Goal: Task Accomplishment & Management: Complete application form

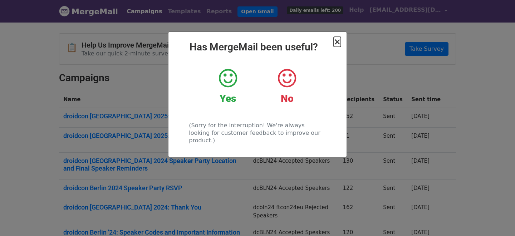
click at [337, 39] on span "×" at bounding box center [337, 42] width 7 height 10
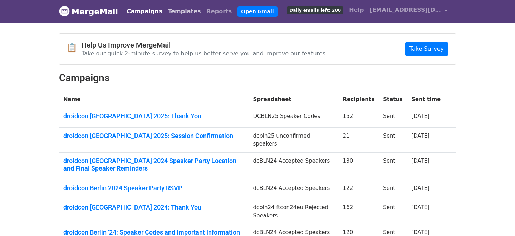
click at [165, 8] on link "Templates" at bounding box center [184, 11] width 39 height 14
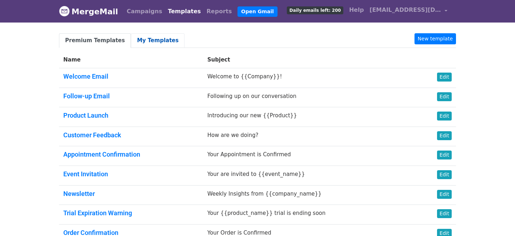
click at [146, 42] on link "My Templates" at bounding box center [158, 40] width 54 height 15
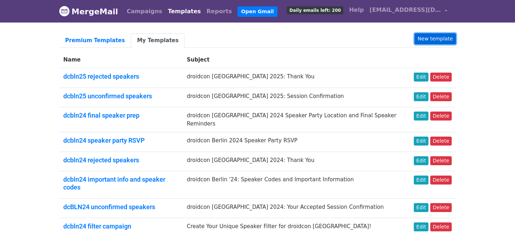
click at [429, 38] on link "New template" at bounding box center [435, 38] width 41 height 11
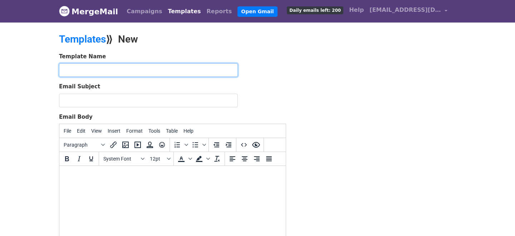
click at [158, 72] on input "text" at bounding box center [148, 70] width 179 height 14
type input "dcbln25 speaker codes"
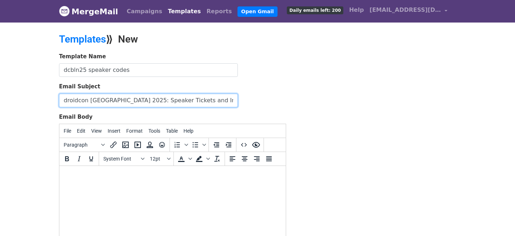
type input "droidcon [GEOGRAPHIC_DATA] 2025: Speaker Tickets and Important Information"
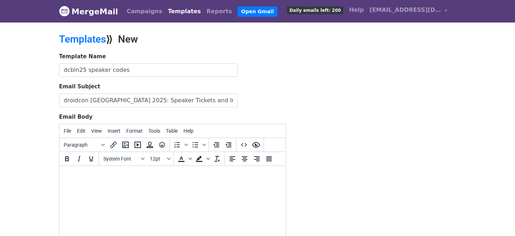
click at [347, 161] on div "Template Name dcbln25 speaker codes Email Subject droidcon Berlin 2025: Speaker…" at bounding box center [258, 179] width 408 height 252
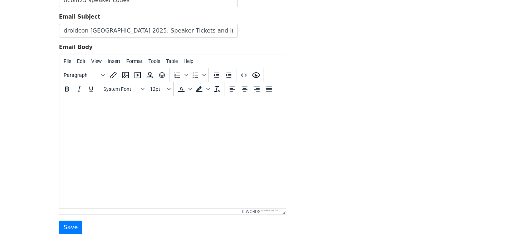
scroll to position [78, 0]
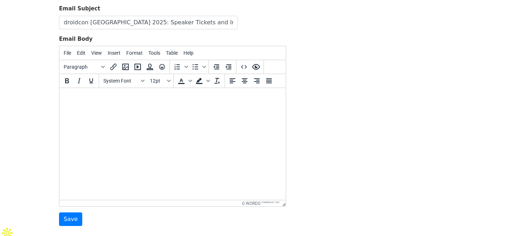
click at [142, 107] on html at bounding box center [172, 97] width 226 height 19
click at [124, 107] on html at bounding box center [172, 97] width 226 height 19
paste body "To enrich screen reader interactions, please activate Accessibility in Grammarl…"
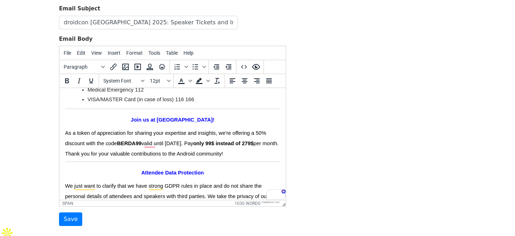
scroll to position [1301, 0]
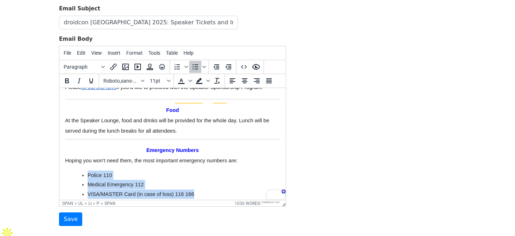
drag, startPoint x: 198, startPoint y: 175, endPoint x: 80, endPoint y: 154, distance: 120.1
click at [80, 171] on ul "Police 110 Medical Emergency 112 VISA/MASTER Card (in case of loss) 116 166" at bounding box center [172, 185] width 215 height 28
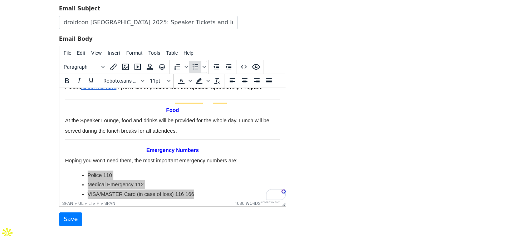
click at [193, 70] on icon "Bullet list" at bounding box center [195, 67] width 9 height 9
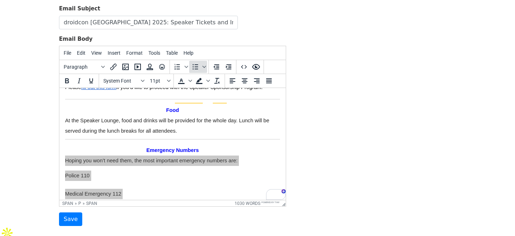
click at [193, 70] on icon "Bullet list" at bounding box center [195, 67] width 9 height 9
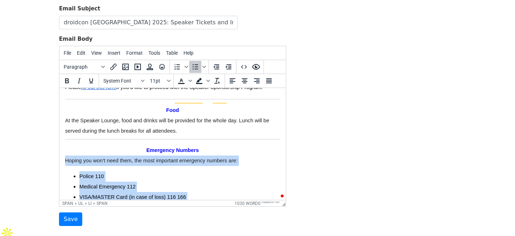
click at [131, 171] on li "Police 110" at bounding box center [179, 176] width 201 height 10
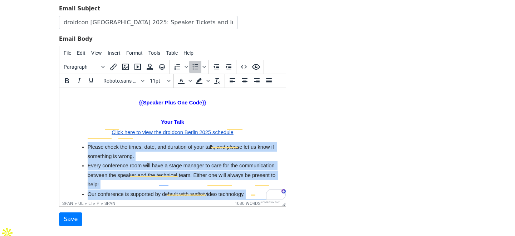
drag, startPoint x: 111, startPoint y: 186, endPoint x: 78, endPoint y: 129, distance: 66.1
click at [78, 142] on ul "Please check the times, date, and duration of your talk, and please let us know…" at bounding box center [172, 222] width 215 height 161
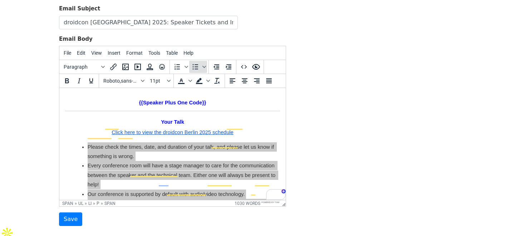
click at [193, 68] on icon "Bullet list" at bounding box center [195, 67] width 9 height 9
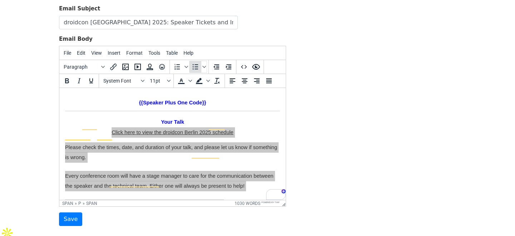
click at [193, 68] on icon "Bullet list" at bounding box center [195, 67] width 9 height 9
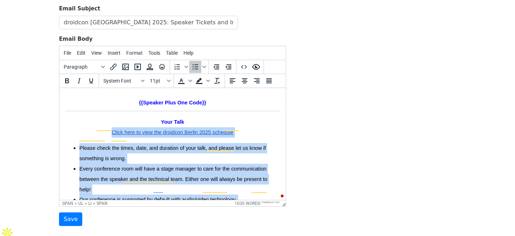
click at [182, 166] on span "Every conference room will have a stage manager to care for the communication b…" at bounding box center [173, 179] width 188 height 26
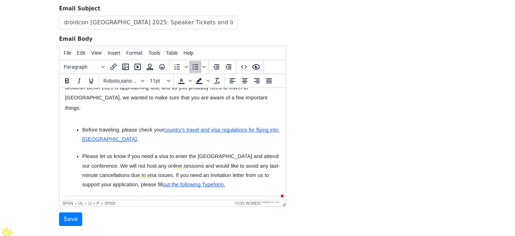
drag, startPoint x: 218, startPoint y: 176, endPoint x: 82, endPoint y: 120, distance: 147.2
click at [82, 121] on ul "Before traveling, please check your country's travel and visa regulations for f…" at bounding box center [172, 157] width 215 height 72
click at [195, 67] on icon "Bullet list" at bounding box center [195, 67] width 9 height 9
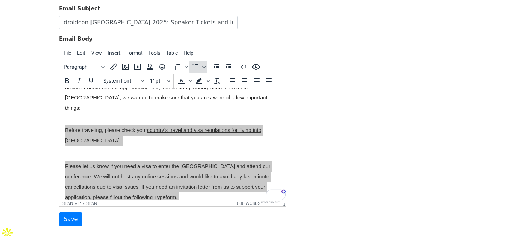
click at [195, 67] on icon "Bullet list" at bounding box center [195, 67] width 9 height 9
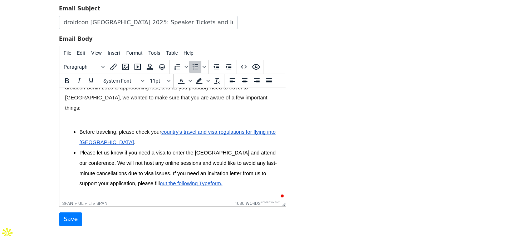
click at [171, 148] on li "Please let us know if you need a visa to enter the EU and attend our conference…" at bounding box center [179, 168] width 201 height 41
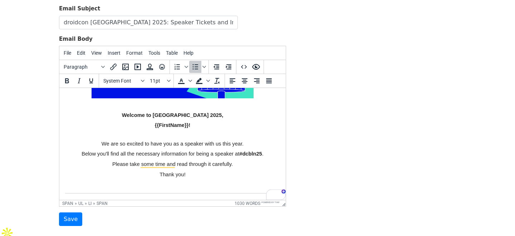
click at [207, 149] on p "Below you'll find all the necessary information for being a speaker at #dcbln25…" at bounding box center [172, 154] width 215 height 10
click at [197, 153] on span "Below you'll find all the necessary information for being a speaker at" at bounding box center [161, 154] width 158 height 6
click at [200, 160] on p "Please take some time and read through it carefully." at bounding box center [172, 164] width 215 height 10
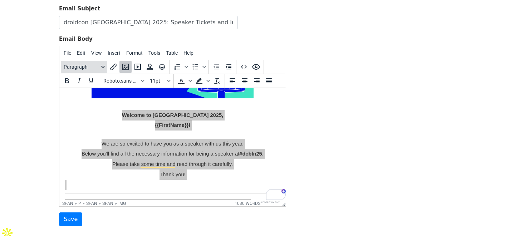
click at [99, 65] on button "Paragraph" at bounding box center [84, 67] width 46 height 12
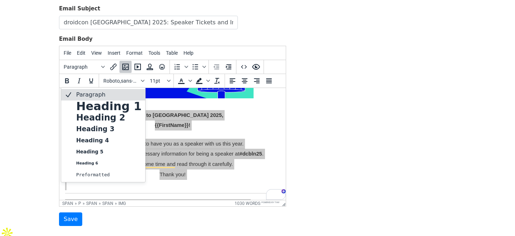
click at [93, 90] on p "Paragraph" at bounding box center [108, 94] width 67 height 9
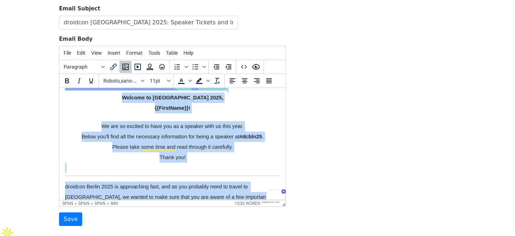
click at [230, 145] on span "Please take some time and read through it carefully." at bounding box center [172, 147] width 121 height 6
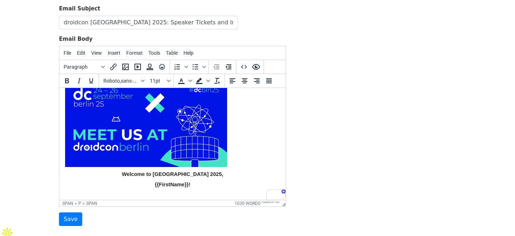
click at [187, 126] on img "To enrich screen reader interactions, please activate Accessibility in Grammarl…" at bounding box center [146, 124] width 162 height 91
click at [240, 83] on icon "Align center" at bounding box center [244, 81] width 9 height 9
click at [247, 84] on icon "Align center" at bounding box center [244, 81] width 9 height 9
click at [245, 83] on icon "Align center" at bounding box center [244, 81] width 9 height 9
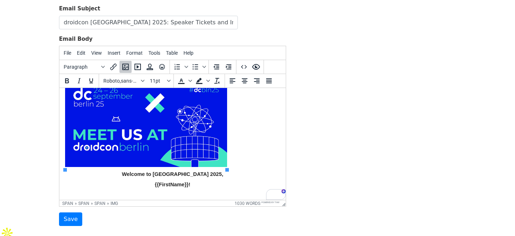
click at [124, 178] on p "Welcome to droidcon Berlin 2025," at bounding box center [172, 174] width 215 height 10
click at [169, 117] on img "To enrich screen reader interactions, please activate Accessibility in Grammarl…" at bounding box center [146, 124] width 162 height 91
click at [248, 84] on icon "Align center" at bounding box center [244, 81] width 9 height 9
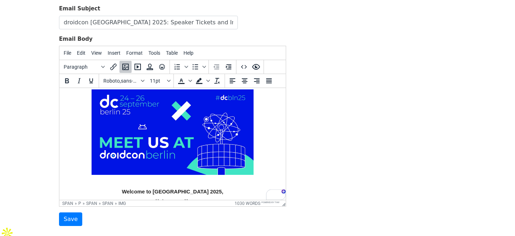
click at [209, 191] on span "Welcome to droidcon Berlin 2025," at bounding box center [172, 192] width 101 height 6
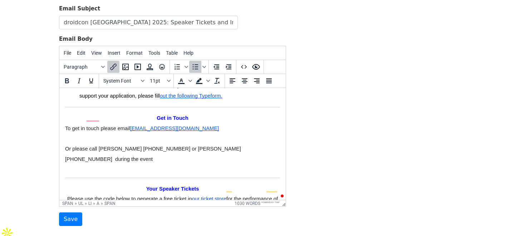
click at [97, 165] on p "To enrich screen reader interactions, please activate Accessibility in Grammarl…" at bounding box center [172, 170] width 215 height 10
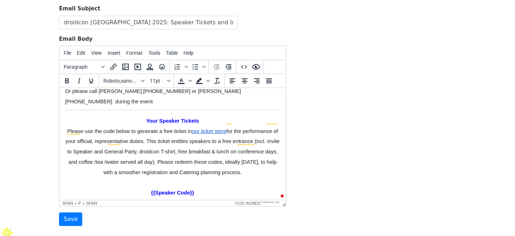
click at [135, 177] on p "To enrich screen reader interactions, please activate Accessibility in Grammarl…" at bounding box center [172, 182] width 215 height 10
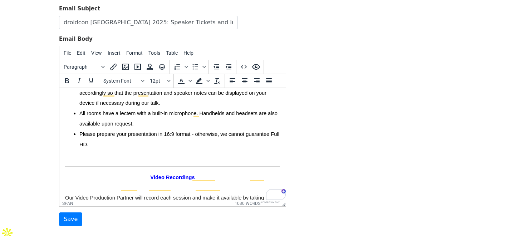
click at [104, 134] on body "Welcome to droidcon Berlin 2025, {{FirstName}}! We are so excited to have you a…" at bounding box center [172, 230] width 215 height 1570
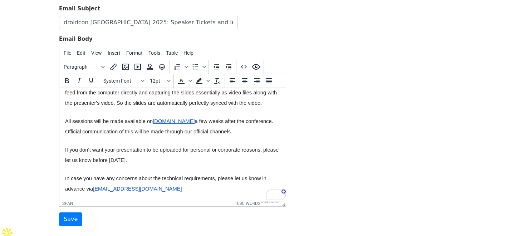
click at [152, 151] on body "Welcome to droidcon Berlin 2025, {{FirstName}}! We are so excited to have you a…" at bounding box center [172, 120] width 215 height 1559
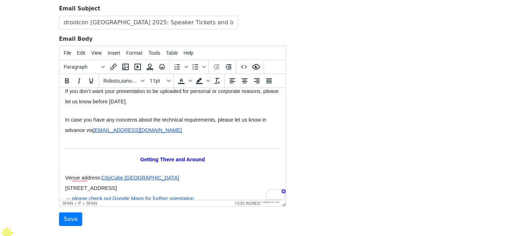
click at [122, 135] on p "To enrich screen reader interactions, please activate Accessibility in Grammarl…" at bounding box center [172, 140] width 215 height 10
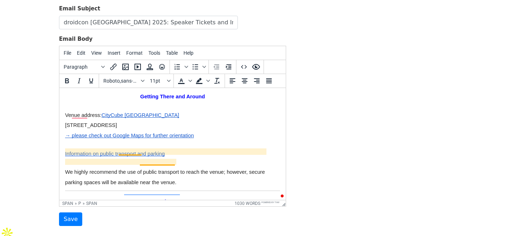
click at [153, 169] on span "We highly recommend the use of public transport to reach the venue; however, se…" at bounding box center [165, 177] width 201 height 16
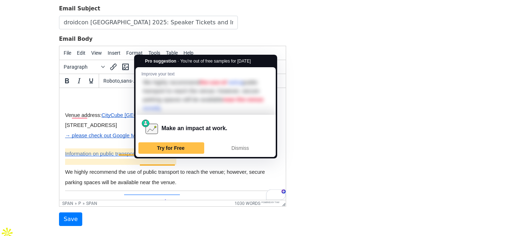
click at [203, 167] on p "We highly recommend the use of public transport to reach the venue; however, se…" at bounding box center [172, 177] width 215 height 21
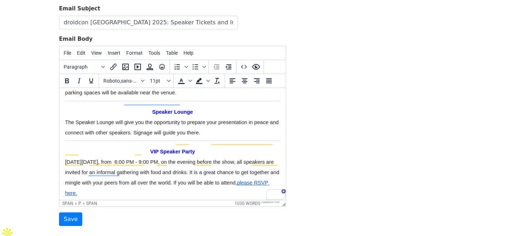
click at [236, 161] on span "On Tuesday, September 23rd, 2025, from 6:00 PM - 9:00 PM, on the evening before…" at bounding box center [173, 172] width 216 height 26
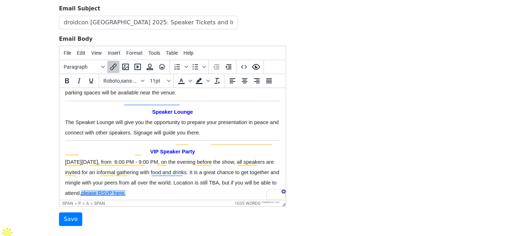
click at [211, 170] on p "On Tuesday, September 23rd, 2025, from 6:00 PM - 9:00 PM, on the evening before…" at bounding box center [172, 177] width 215 height 41
click at [224, 166] on p "On Tuesday, September 23rd, 2025, from 6:00 PM - 9:00 PM, on the evening before…" at bounding box center [172, 177] width 215 height 41
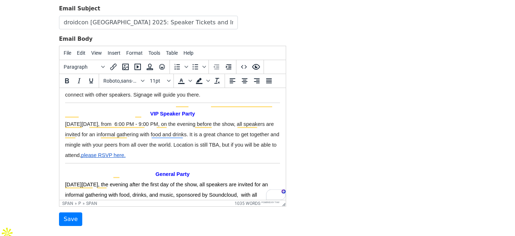
click at [187, 182] on span "On Wednesday, September 24th, 2025, the evening after the first day of the show…" at bounding box center [167, 195] width 204 height 26
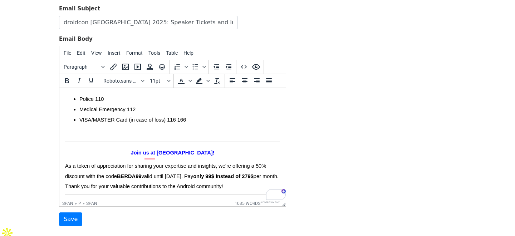
drag, startPoint x: 263, startPoint y: 164, endPoint x: 134, endPoint y: 132, distance: 132.7
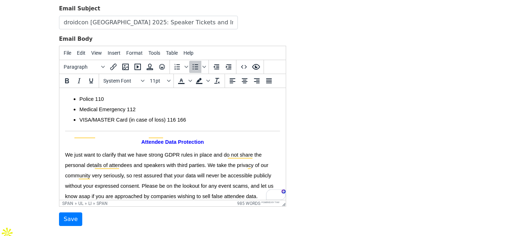
click at [166, 152] on span "We just want to clarify that we have strong GDPR rules in place and do not shar…" at bounding box center [170, 175] width 210 height 47
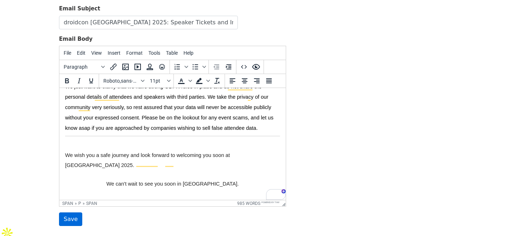
click at [73, 222] on input "Save" at bounding box center [70, 219] width 23 height 14
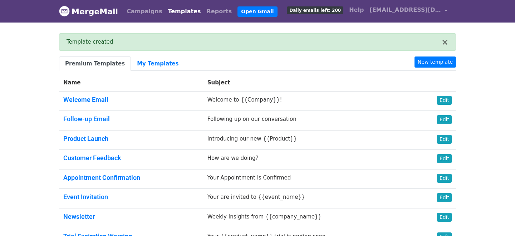
click at [484, 154] on body "MergeMail Campaigns Templates Reports Open Gmail Daily emails left: 200 Help [E…" at bounding box center [257, 160] width 515 height 320
click at [90, 11] on link "MergeMail" at bounding box center [88, 11] width 59 height 15
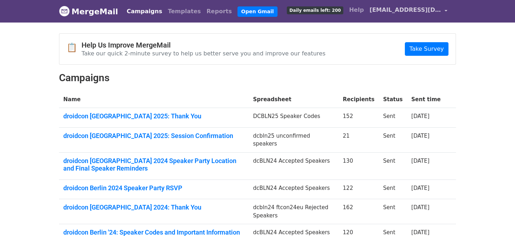
click at [427, 11] on span "[EMAIL_ADDRESS][DOMAIN_NAME]" at bounding box center [405, 10] width 72 height 9
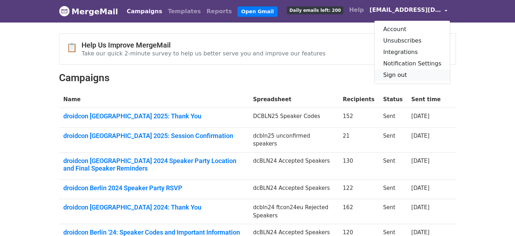
click at [404, 78] on link "Sign out" at bounding box center [411, 74] width 75 height 11
